Goal: Task Accomplishment & Management: Complete application form

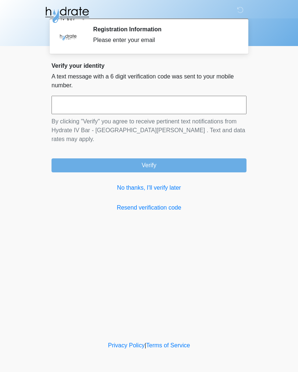
click at [199, 103] on input "text" at bounding box center [149, 105] width 195 height 18
type input "******"
click at [214, 158] on button "Verify" at bounding box center [149, 165] width 195 height 14
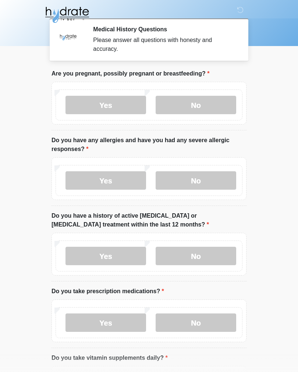
click at [213, 99] on label "No" at bounding box center [196, 105] width 81 height 18
click at [214, 185] on label "No" at bounding box center [196, 180] width 81 height 18
click at [219, 255] on label "No" at bounding box center [196, 256] width 81 height 18
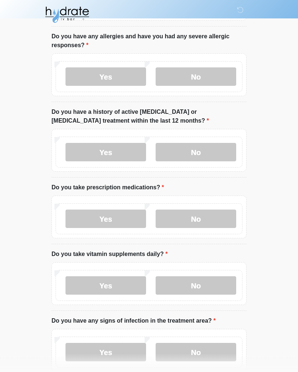
scroll to position [104, 0]
click at [121, 219] on label "Yes" at bounding box center [106, 218] width 81 height 18
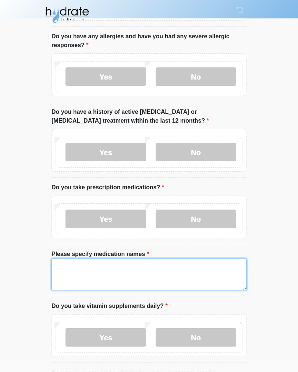
click at [141, 271] on textarea "Please specify medication names" at bounding box center [149, 274] width 195 height 32
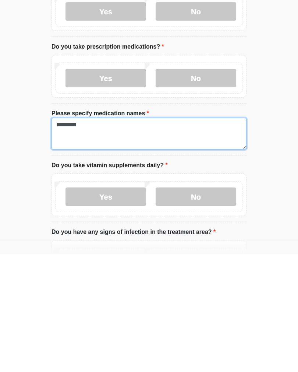
type textarea "*********"
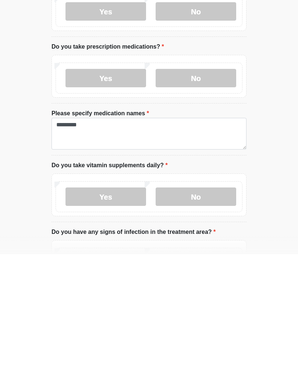
click at [124, 305] on label "Yes" at bounding box center [106, 314] width 81 height 18
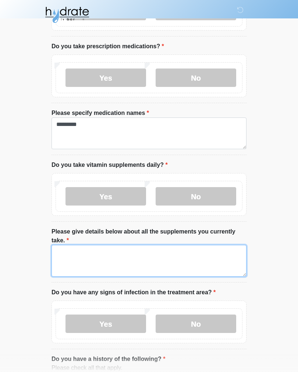
click at [172, 265] on textarea "Please give details below about all the supplements you currently take." at bounding box center [149, 261] width 195 height 32
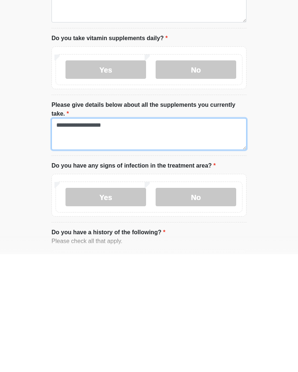
type textarea "**********"
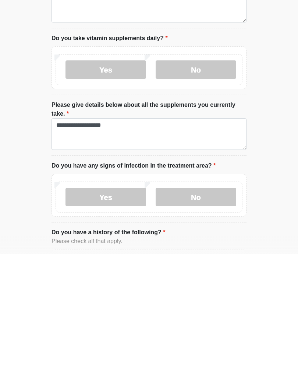
click at [214, 306] on label "No" at bounding box center [196, 315] width 81 height 18
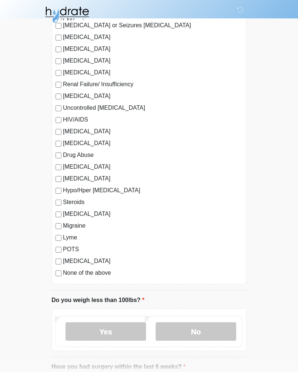
scroll to position [733, 0]
click at [191, 329] on label "No" at bounding box center [196, 331] width 81 height 18
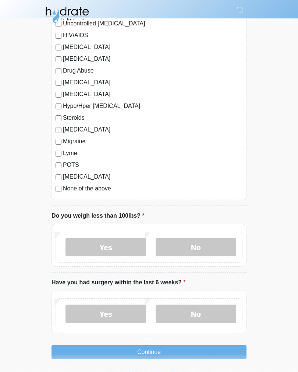
scroll to position [831, 0]
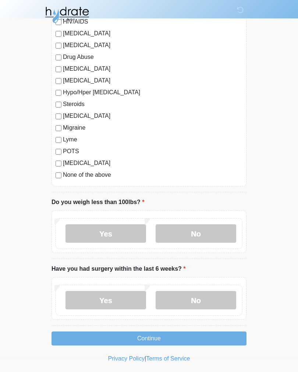
click at [208, 302] on label "No" at bounding box center [196, 300] width 81 height 18
click at [171, 336] on button "Continue" at bounding box center [149, 338] width 195 height 14
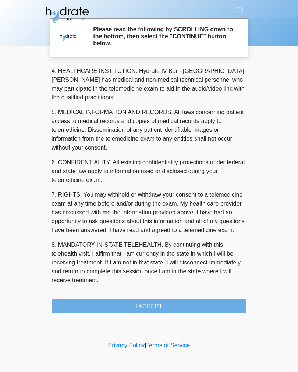
scroll to position [211, 0]
click at [173, 305] on button "I ACCEPT" at bounding box center [149, 306] width 195 height 14
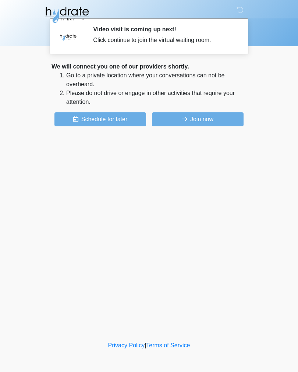
click at [200, 118] on button "Join now" at bounding box center [198, 119] width 92 height 14
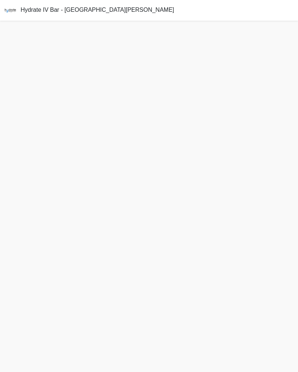
scroll to position [14, 0]
